Goal: Information Seeking & Learning: Check status

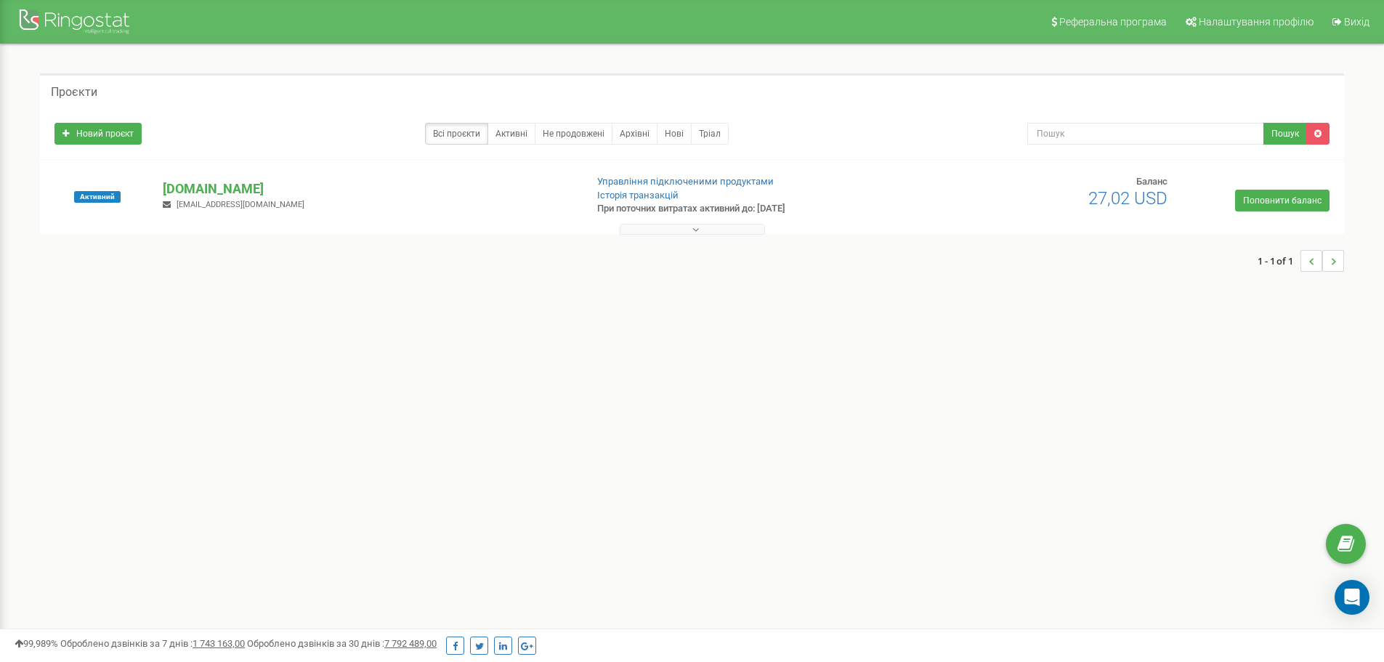
drag, startPoint x: 0, startPoint y: 0, endPoint x: 699, endPoint y: 229, distance: 735.3
click at [699, 229] on button at bounding box center [692, 229] width 145 height 11
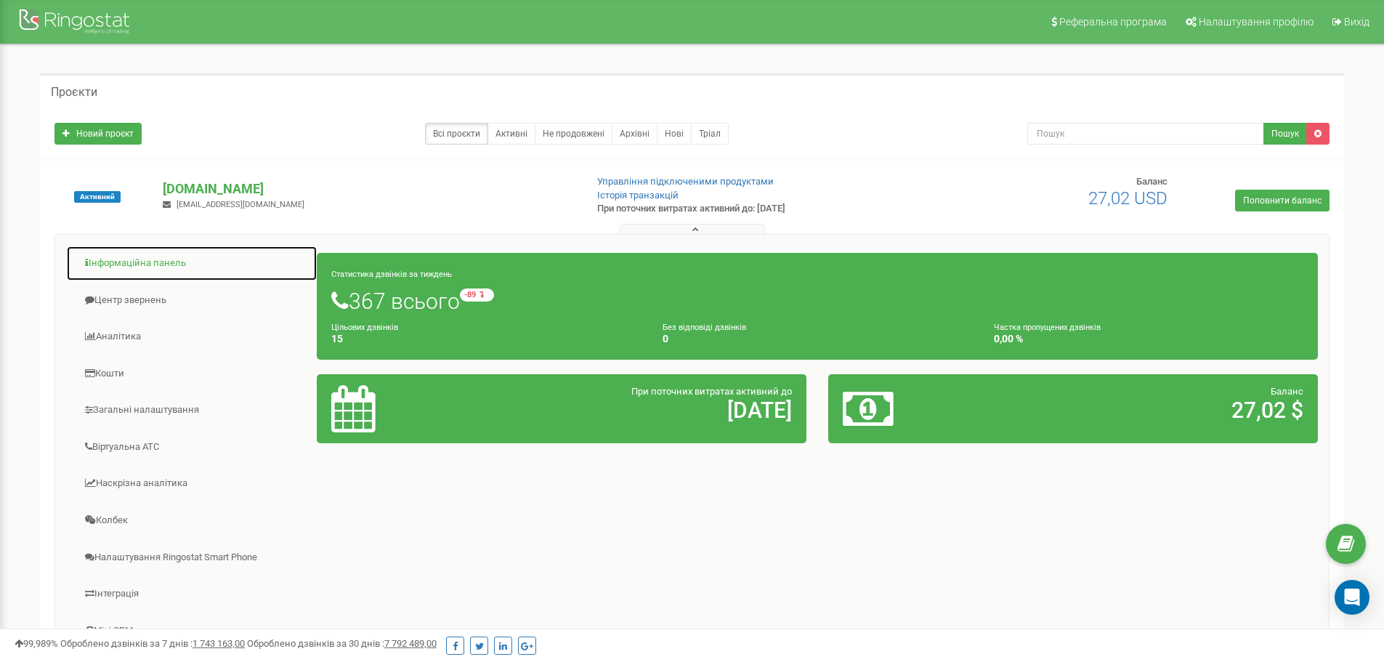
click at [174, 262] on link "Інформаційна панель" at bounding box center [191, 264] width 251 height 36
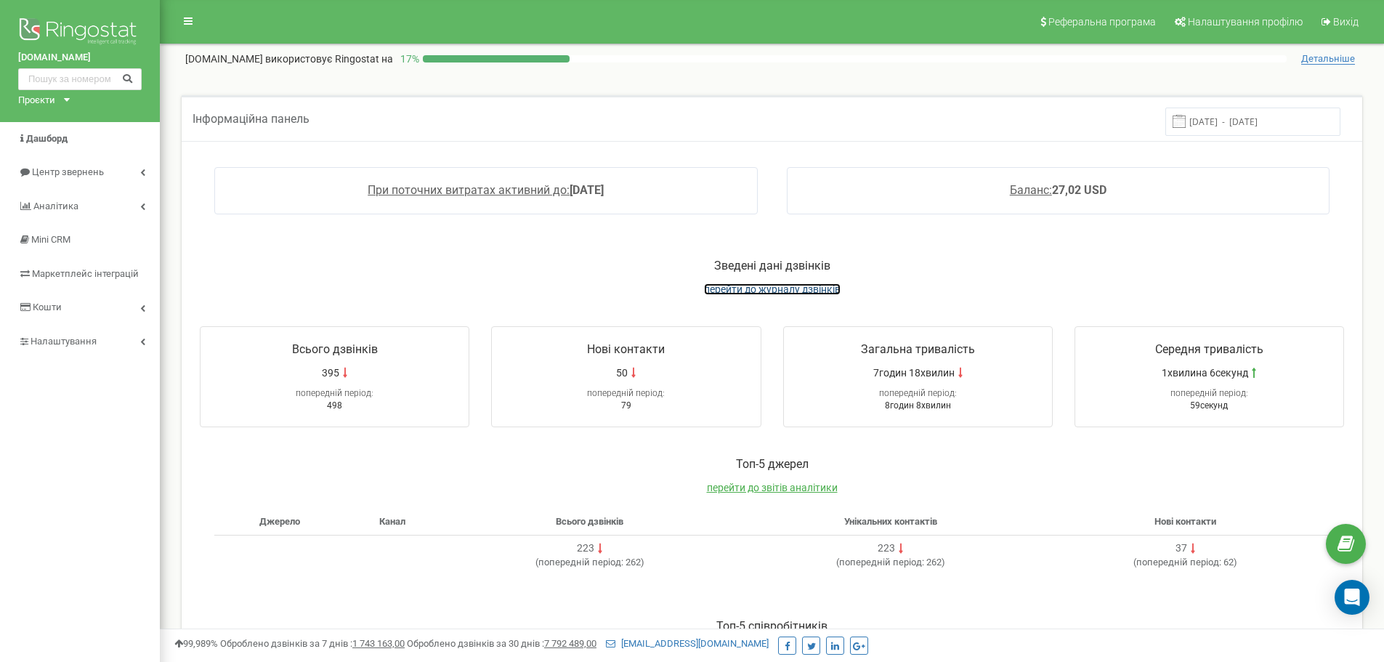
click at [760, 291] on span "перейти до журналу дзвінків" at bounding box center [772, 289] width 137 height 12
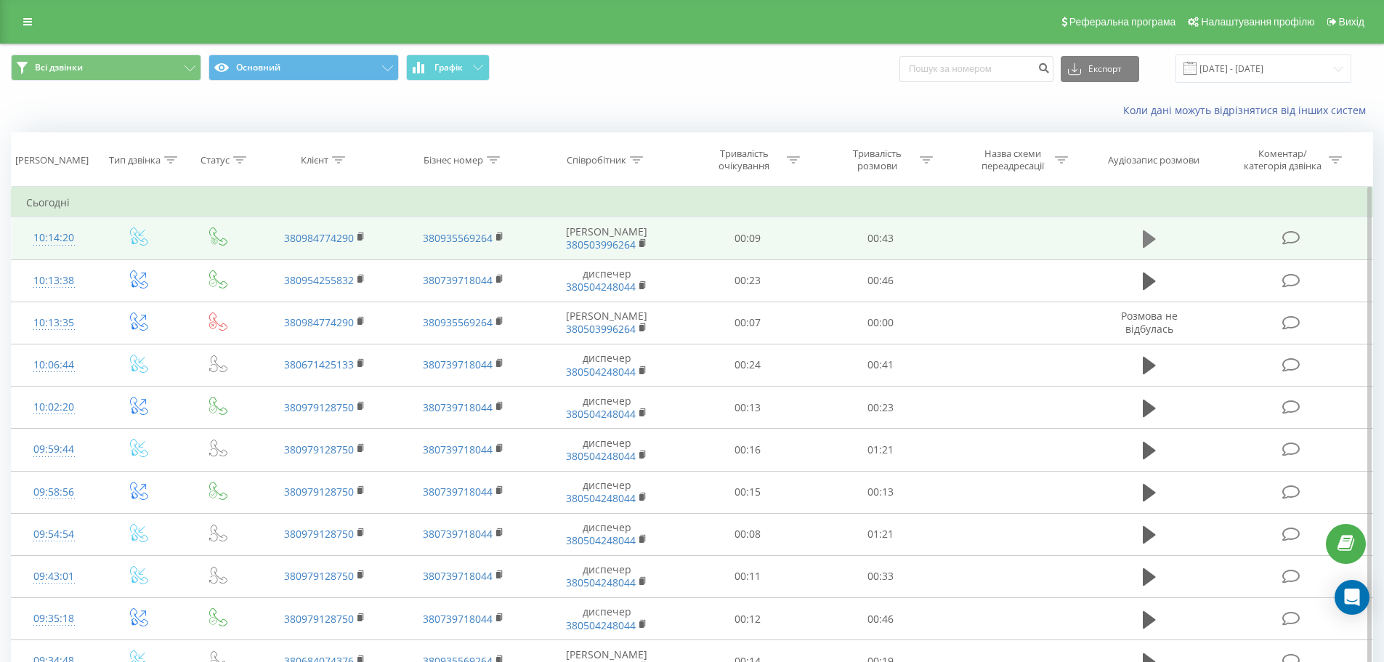
click at [1144, 242] on icon at bounding box center [1149, 238] width 13 height 17
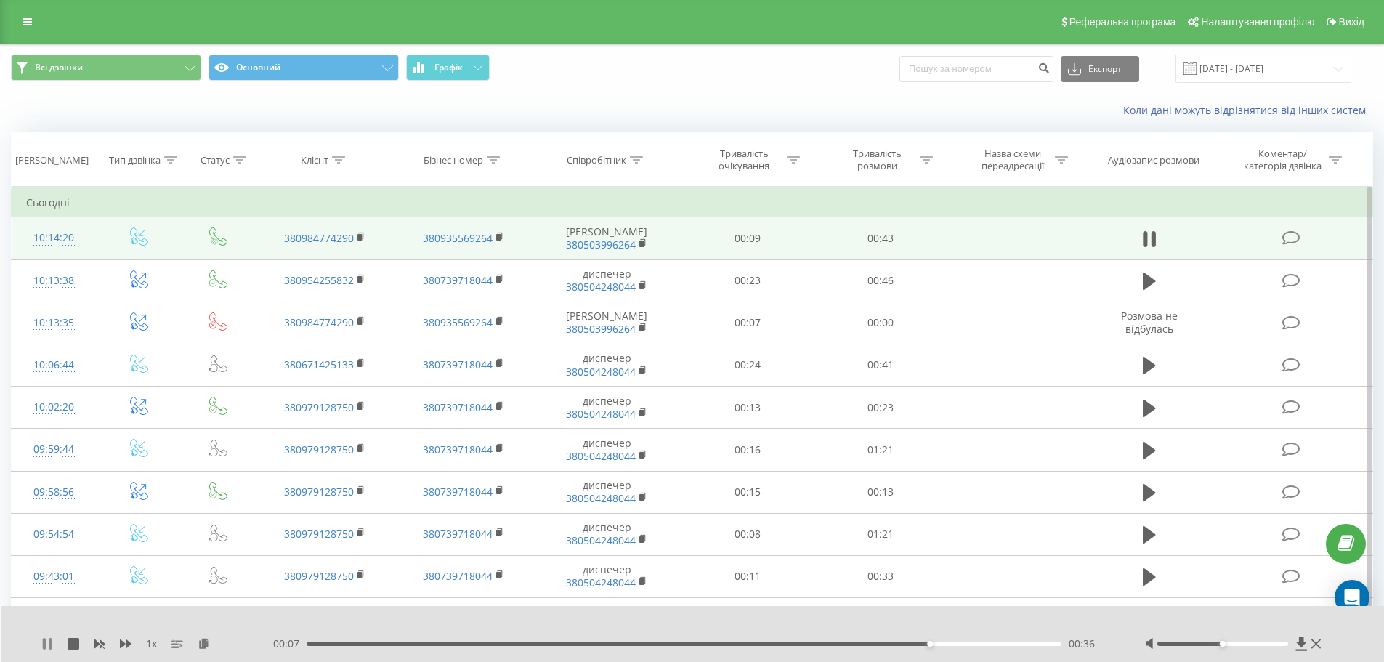
click at [42, 644] on icon at bounding box center [47, 644] width 12 height 12
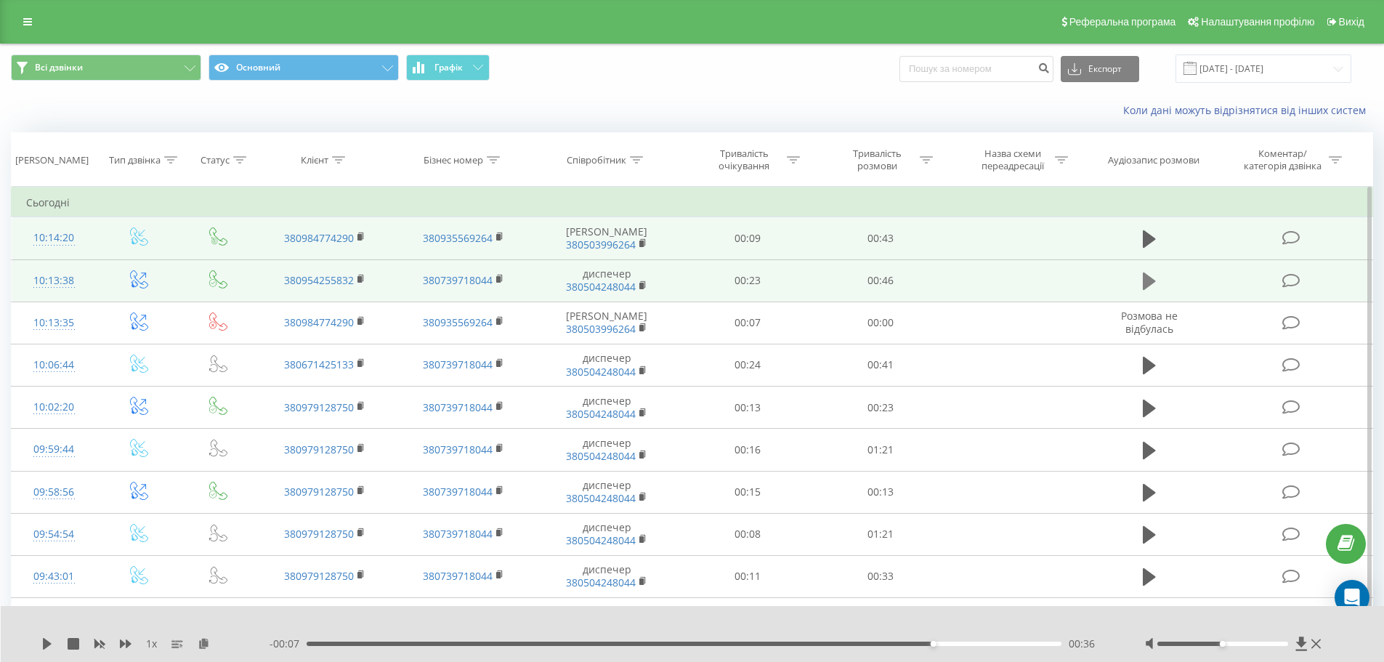
click at [1150, 291] on icon at bounding box center [1149, 281] width 13 height 20
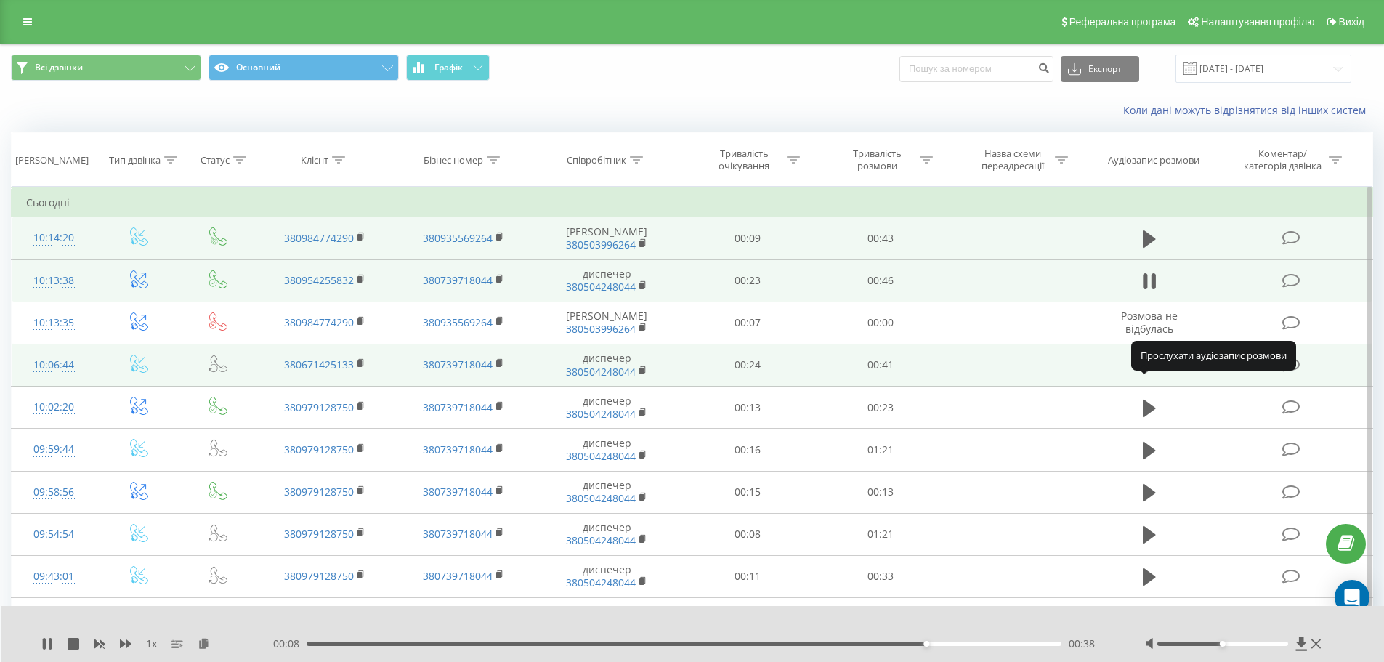
click at [1146, 374] on icon at bounding box center [1149, 365] width 13 height 17
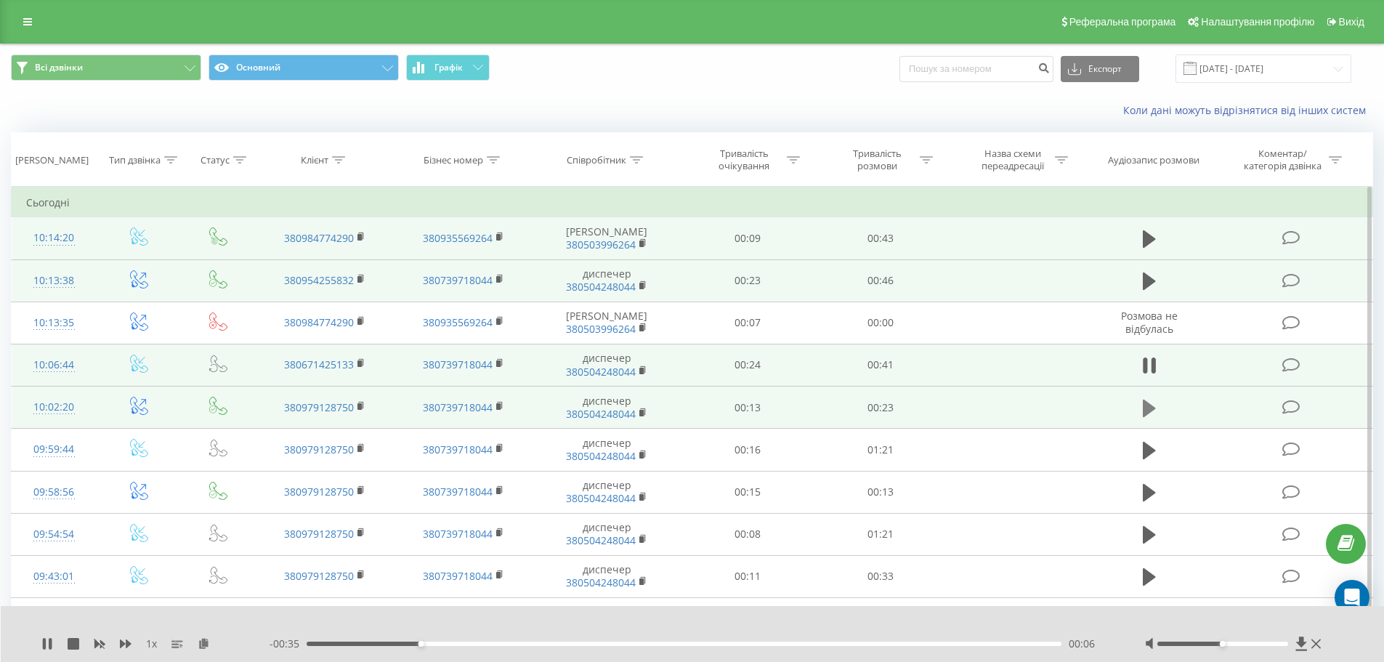
click at [1146, 416] on icon at bounding box center [1149, 407] width 13 height 17
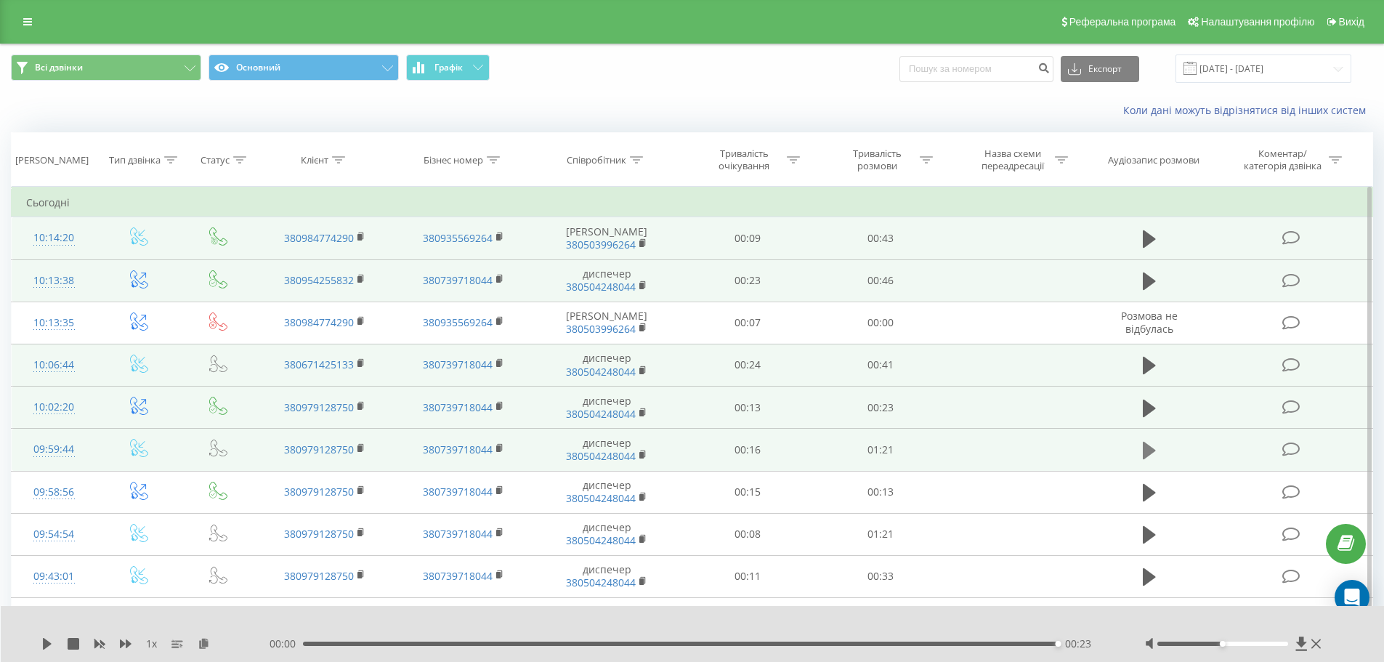
click at [1151, 459] on icon at bounding box center [1149, 450] width 13 height 17
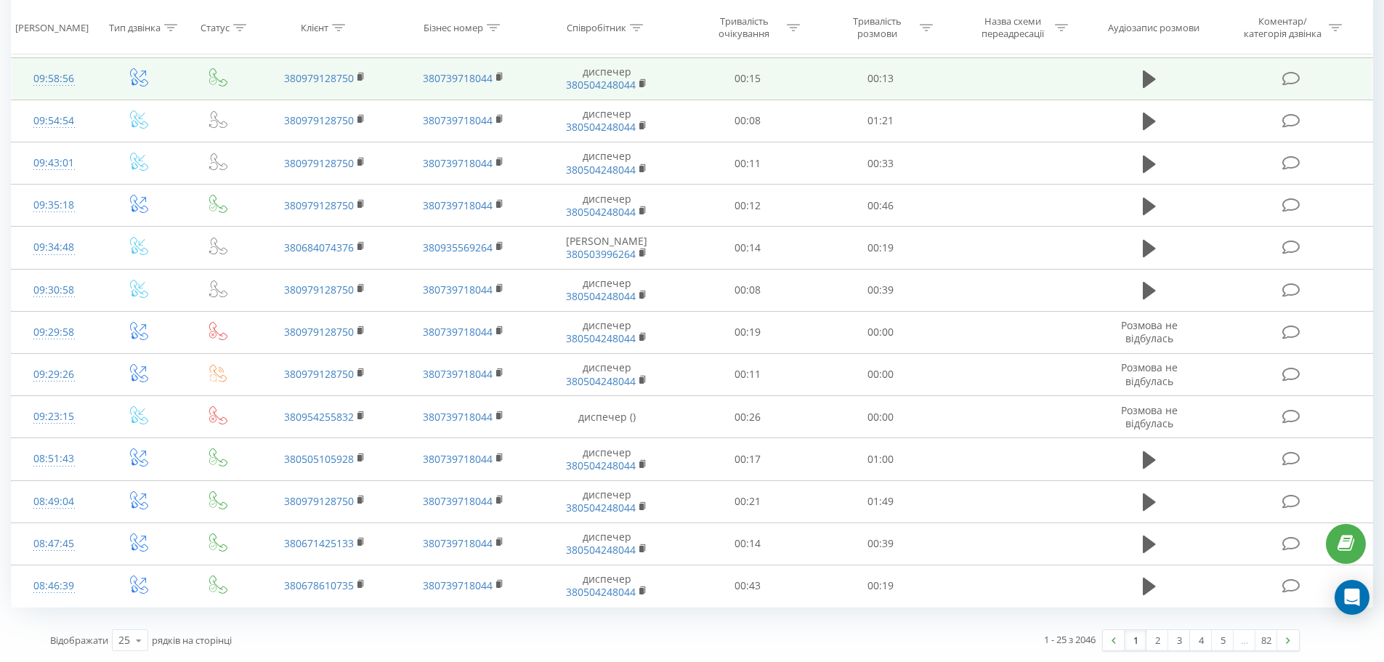
scroll to position [712, 0]
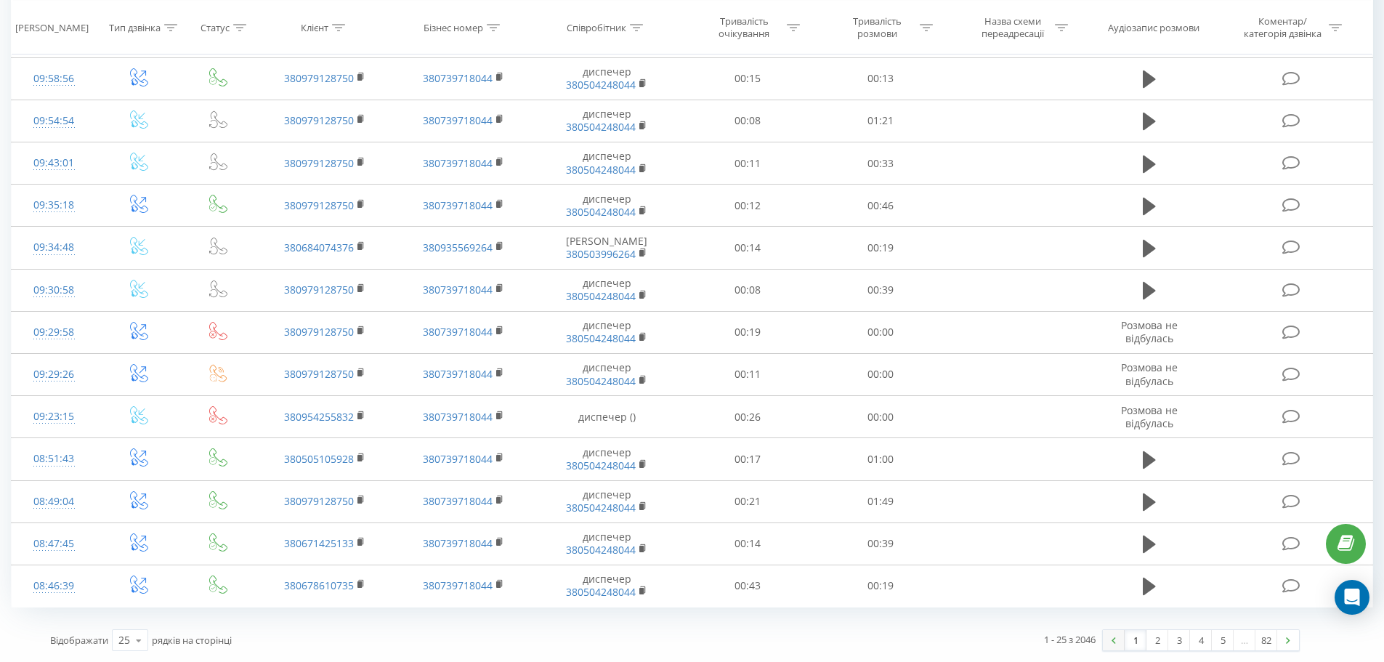
click at [1118, 641] on link at bounding box center [1114, 640] width 22 height 20
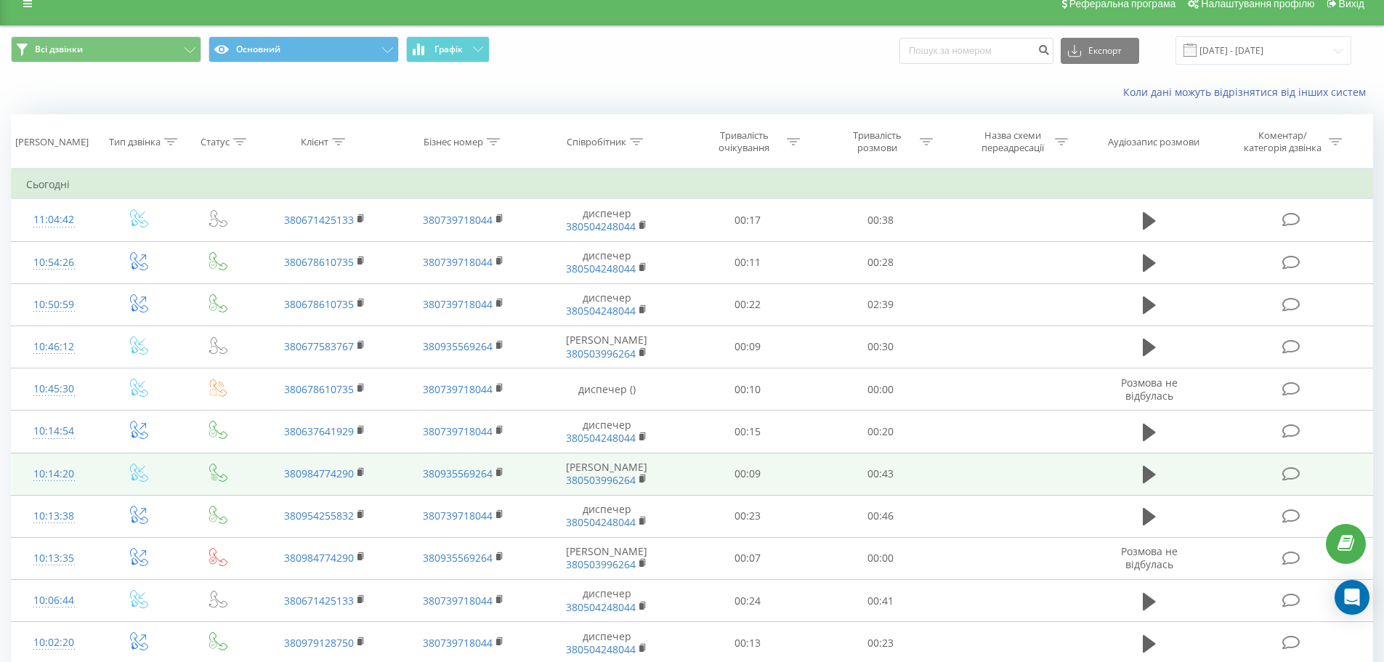
scroll to position [0, 0]
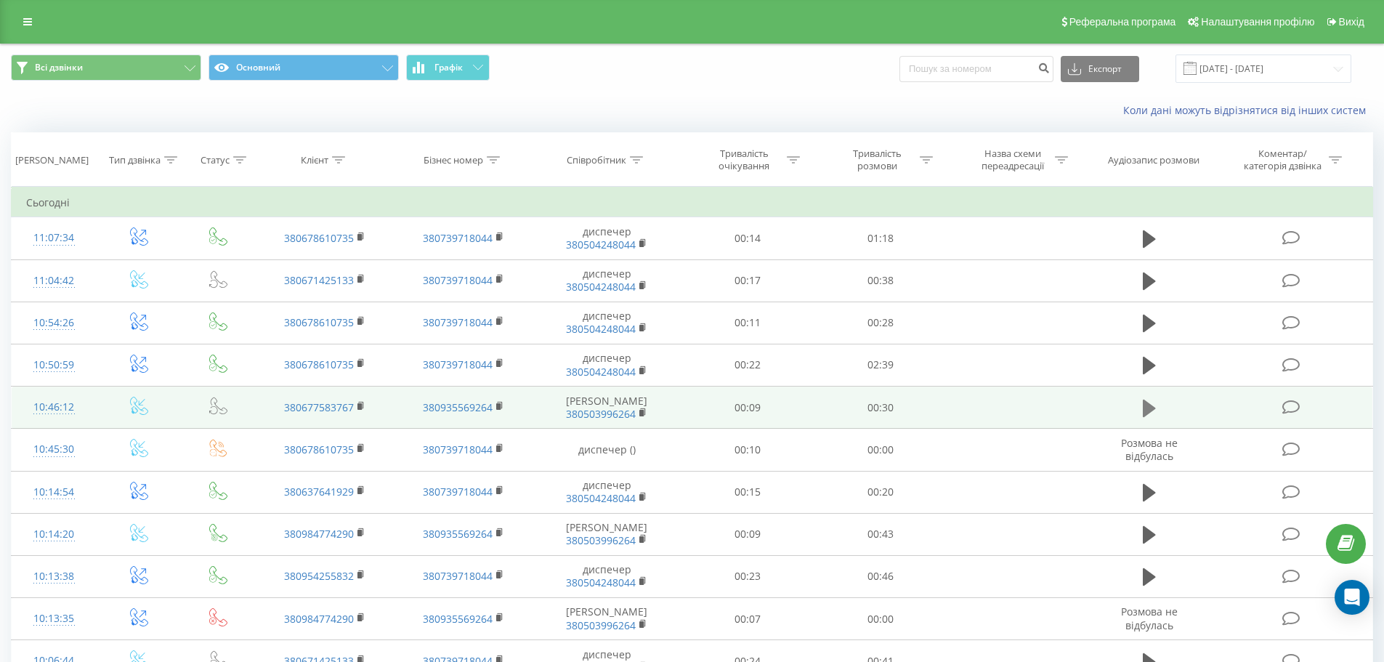
click at [1148, 411] on icon at bounding box center [1149, 407] width 13 height 17
